Goal: Task Accomplishment & Management: Use online tool/utility

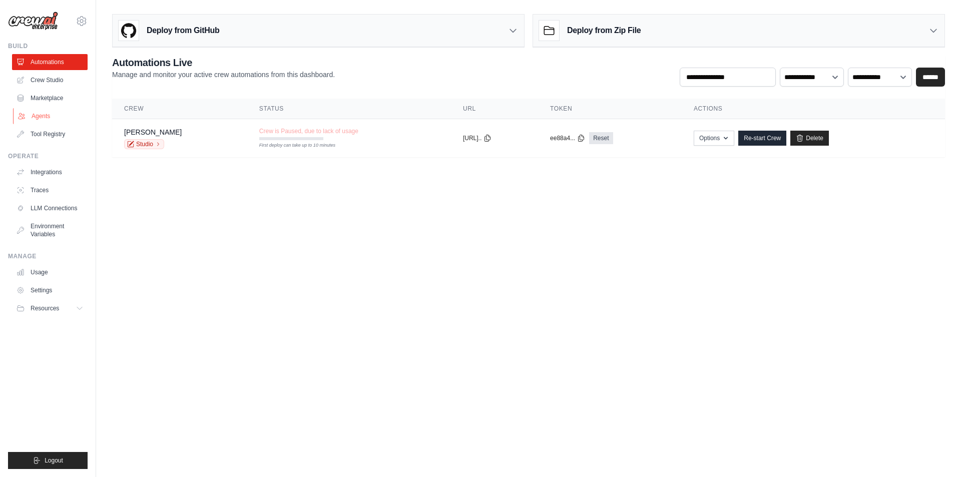
click at [60, 114] on link "Agents" at bounding box center [51, 116] width 76 height 16
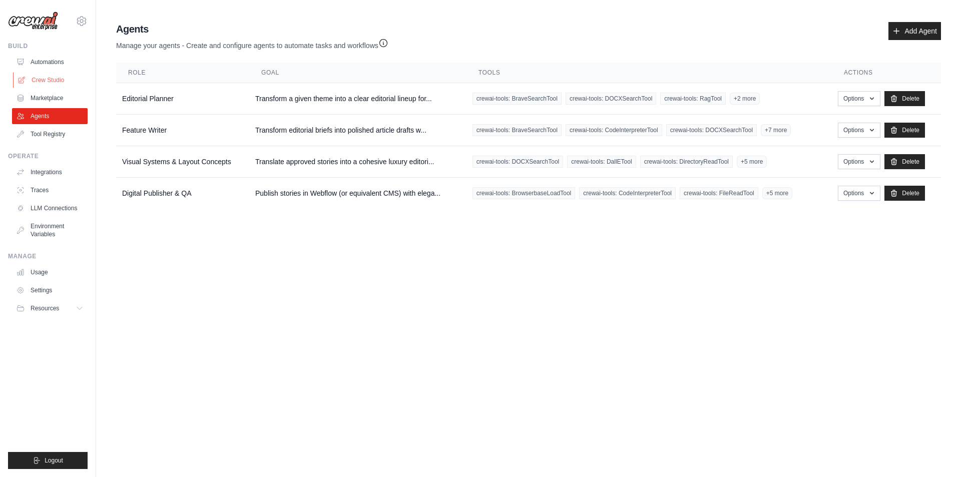
click at [60, 81] on link "Crew Studio" at bounding box center [51, 80] width 76 height 16
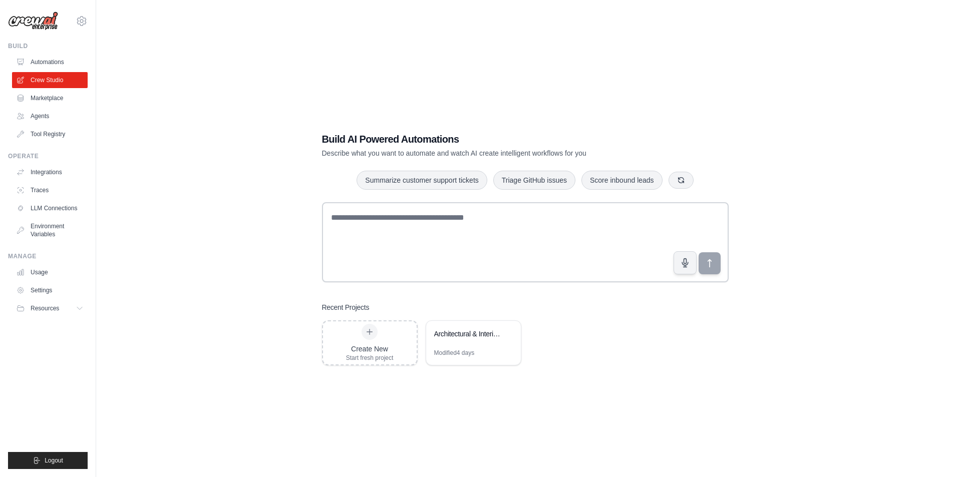
click at [57, 104] on link "Marketplace" at bounding box center [50, 98] width 76 height 16
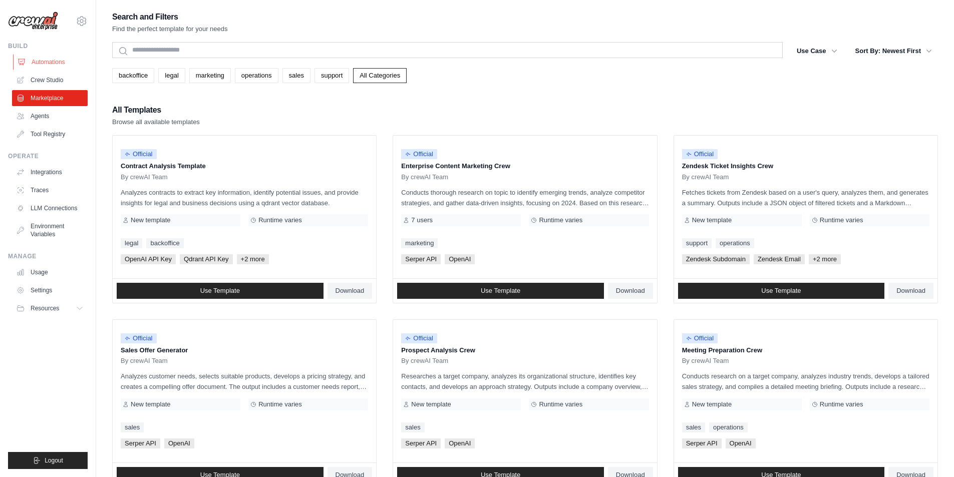
click at [53, 64] on link "Automations" at bounding box center [51, 62] width 76 height 16
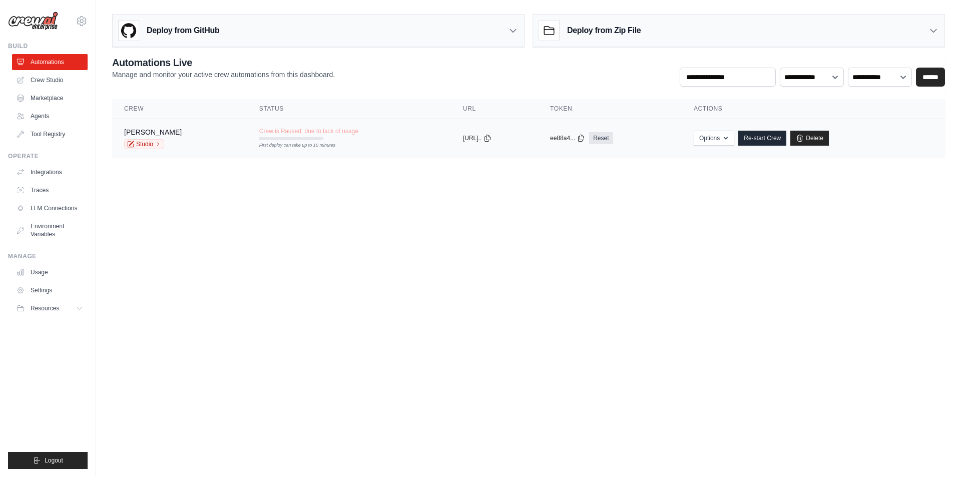
click at [198, 149] on td "Gavinho Pm Studio" at bounding box center [179, 138] width 135 height 39
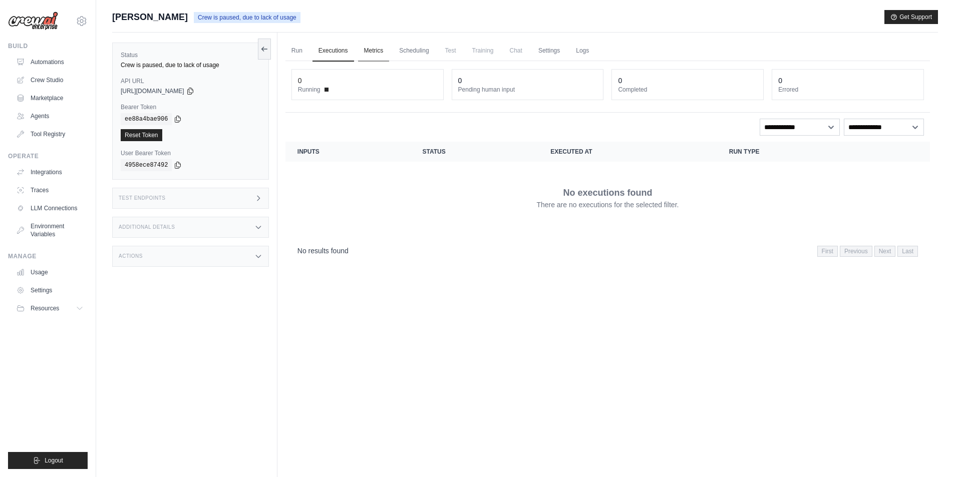
click at [367, 50] on link "Metrics" at bounding box center [374, 51] width 32 height 21
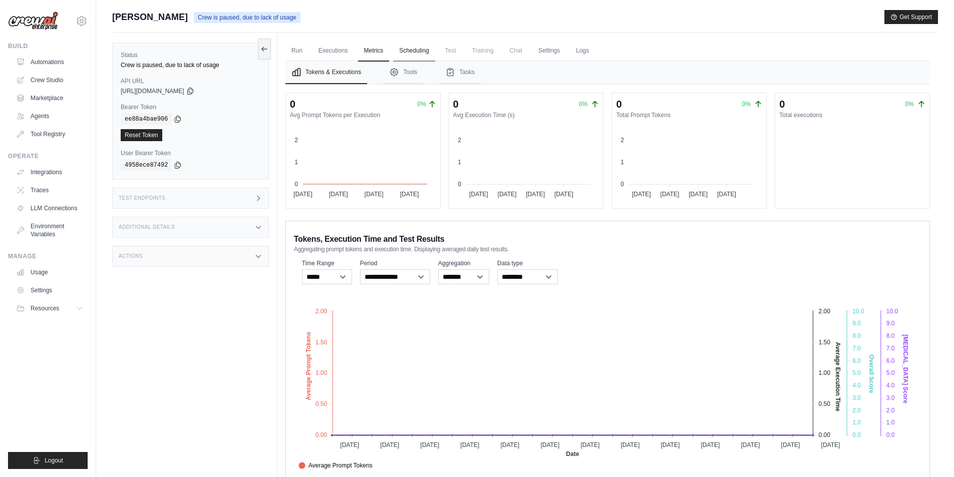
click at [414, 55] on link "Scheduling" at bounding box center [414, 51] width 42 height 21
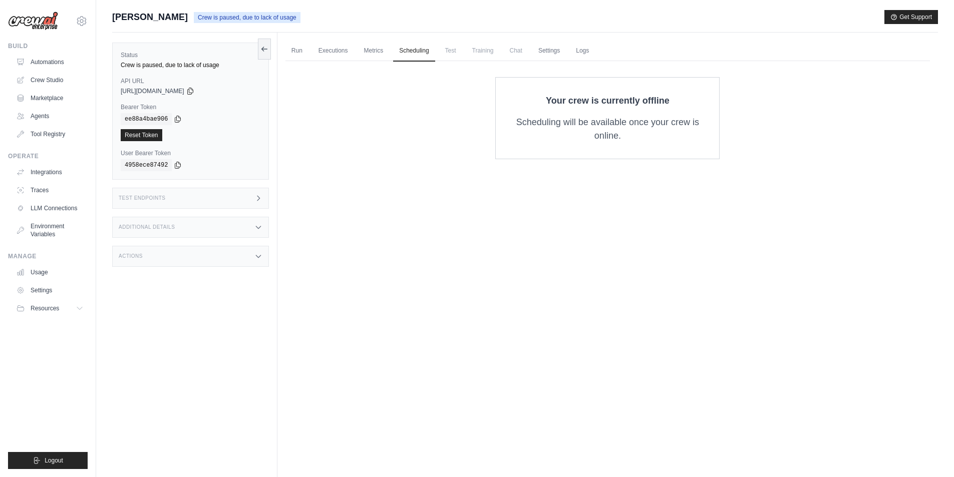
click at [469, 52] on span "Training" at bounding box center [483, 51] width 34 height 20
click at [568, 52] on ul "Run Executions Metrics Scheduling Test Training Chat Settings Logs" at bounding box center [607, 51] width 644 height 21
click at [583, 51] on link "Logs" at bounding box center [582, 51] width 25 height 21
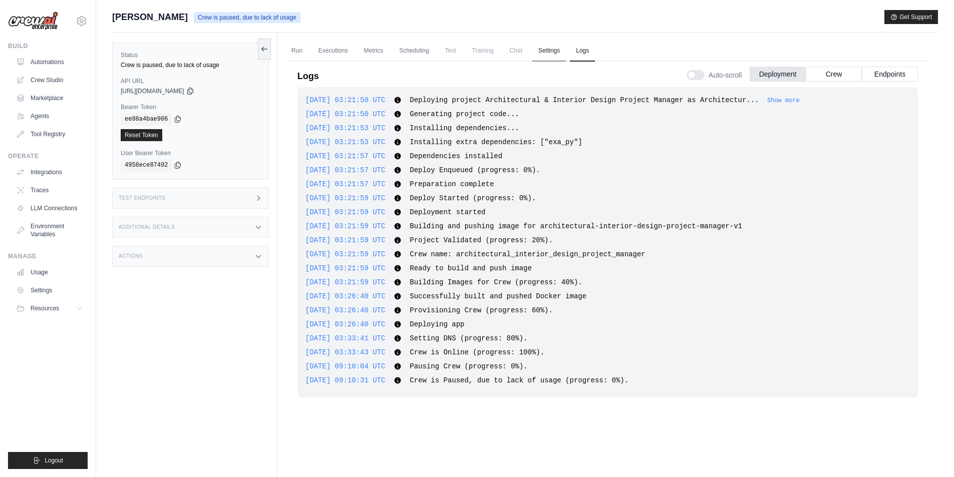
click at [549, 52] on link "Settings" at bounding box center [549, 51] width 34 height 21
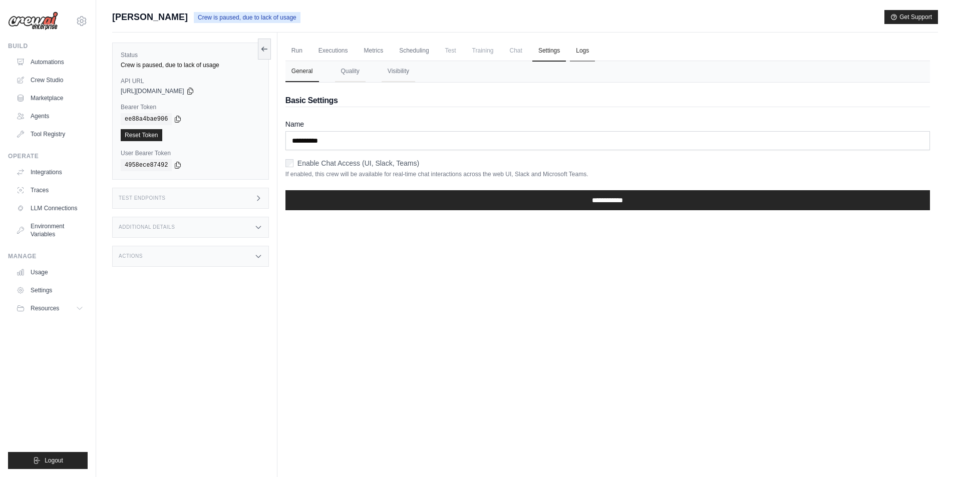
click at [587, 57] on link "Logs" at bounding box center [582, 51] width 25 height 21
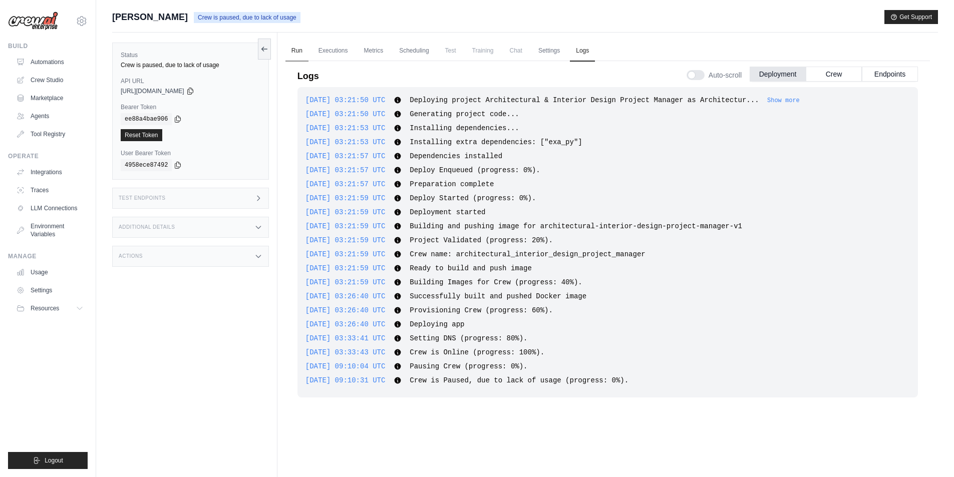
click at [298, 44] on link "Run" at bounding box center [296, 51] width 23 height 21
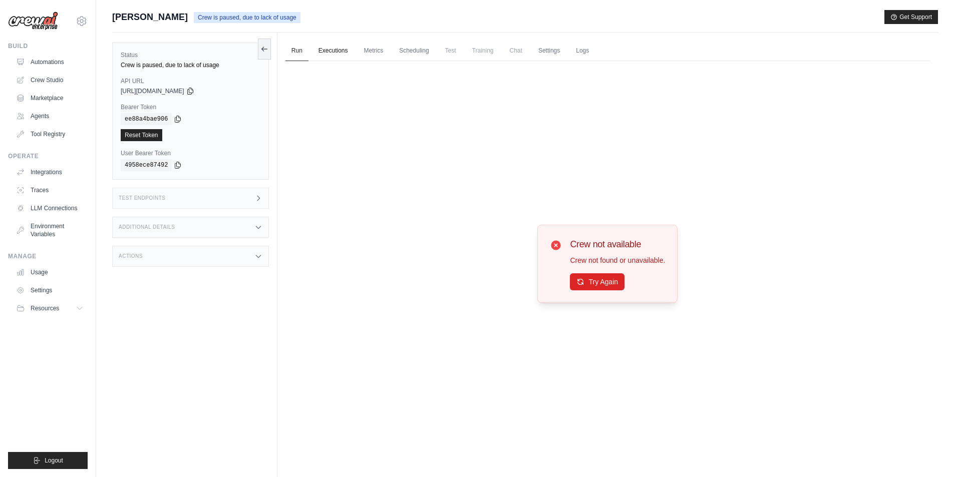
click at [321, 49] on link "Executions" at bounding box center [333, 51] width 42 height 21
